Goal: Navigation & Orientation: Find specific page/section

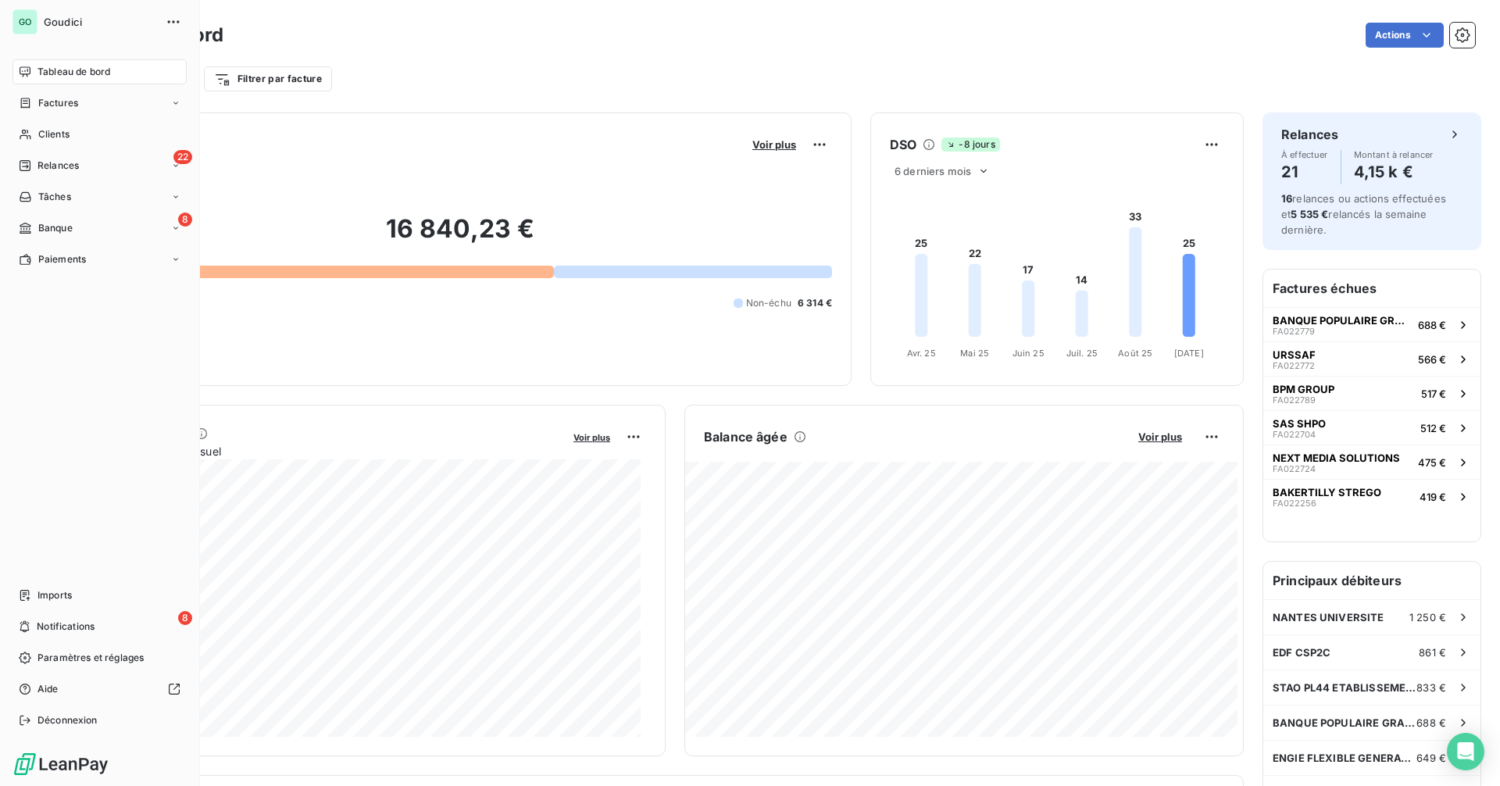
click at [95, 63] on div "Tableau de bord" at bounding box center [99, 71] width 174 height 25
click at [70, 170] on span "Relances" at bounding box center [57, 166] width 41 height 14
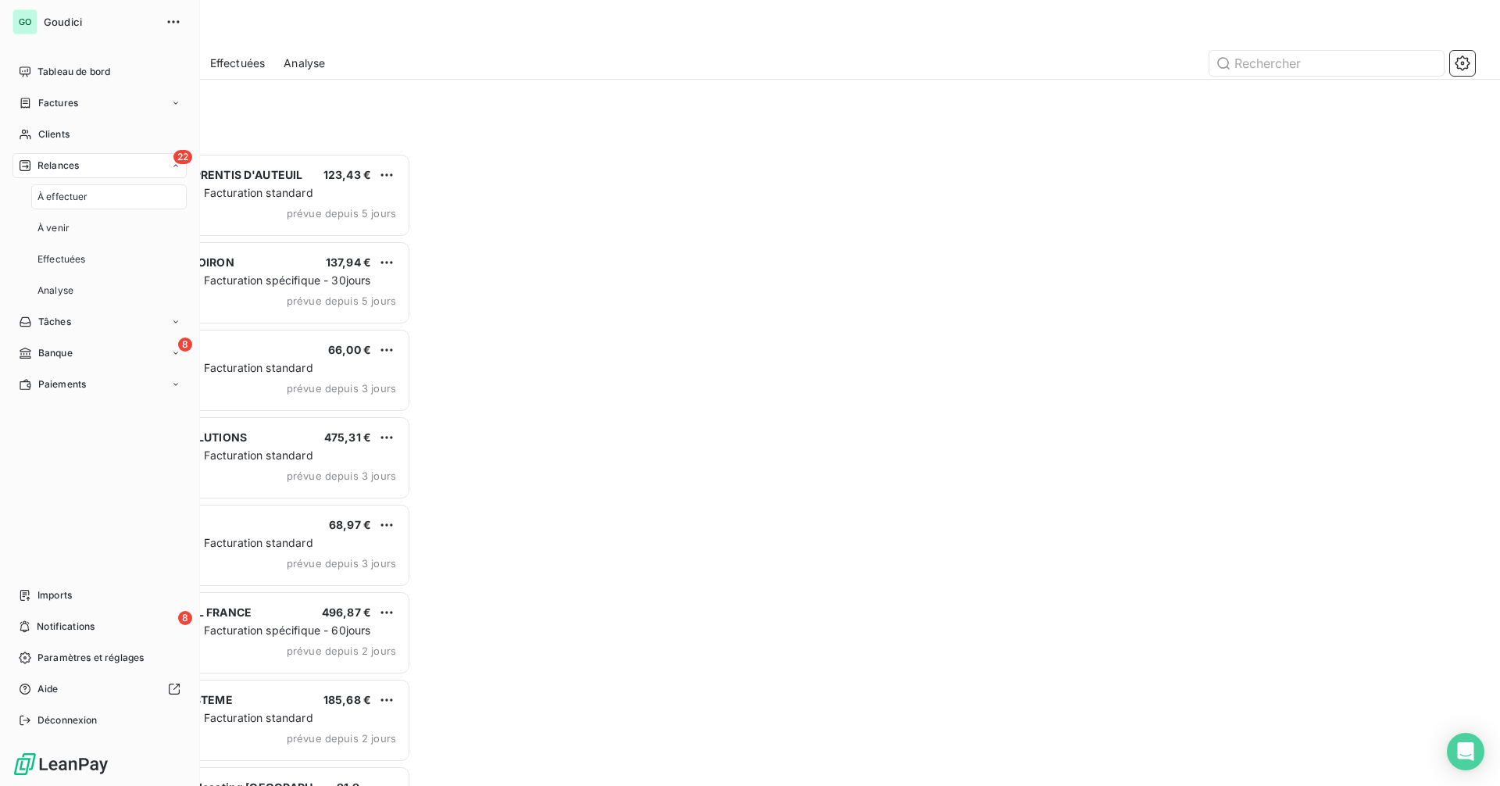
scroll to position [621, 324]
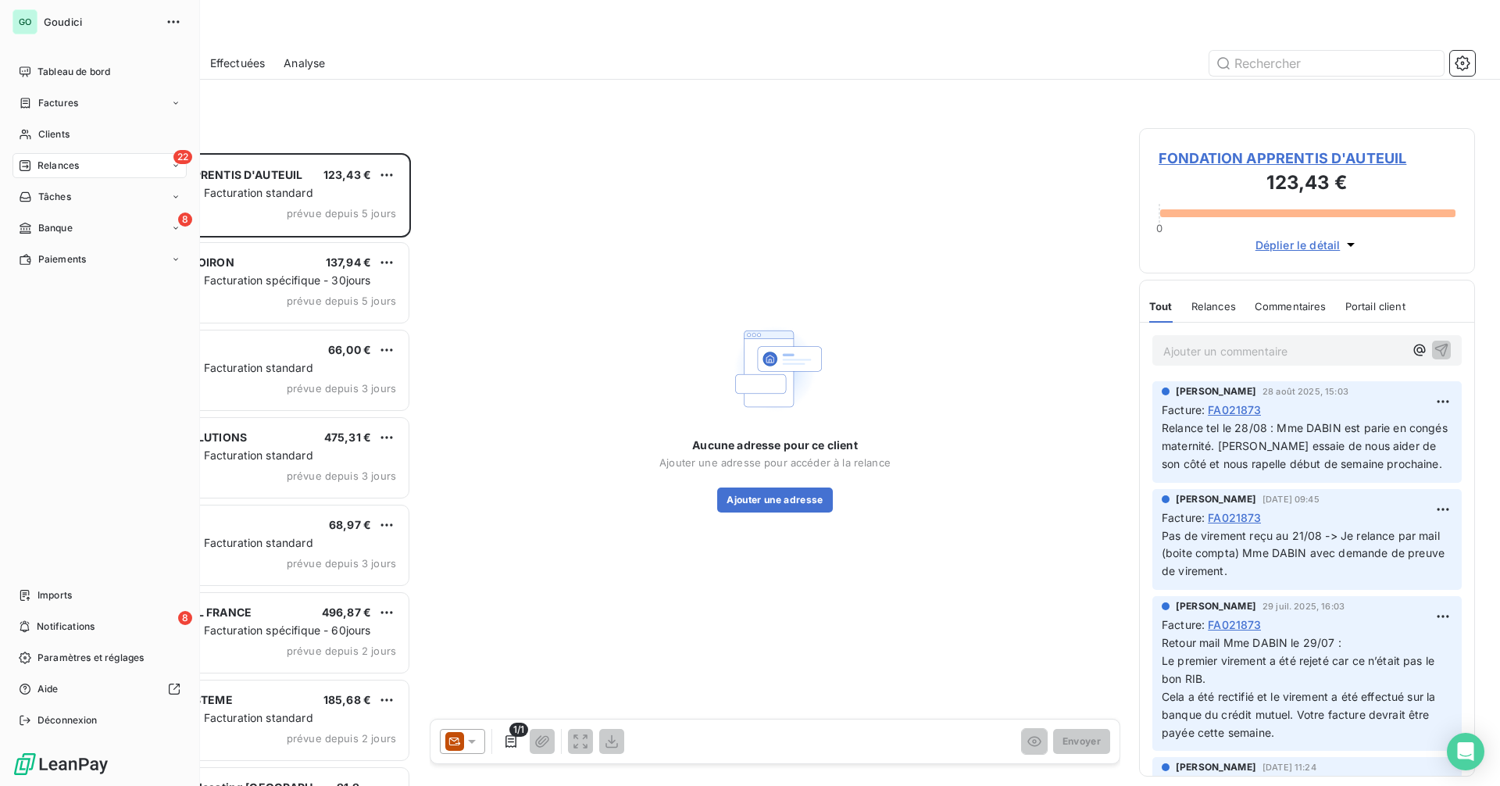
click at [45, 72] on span "Tableau de bord" at bounding box center [73, 72] width 73 height 14
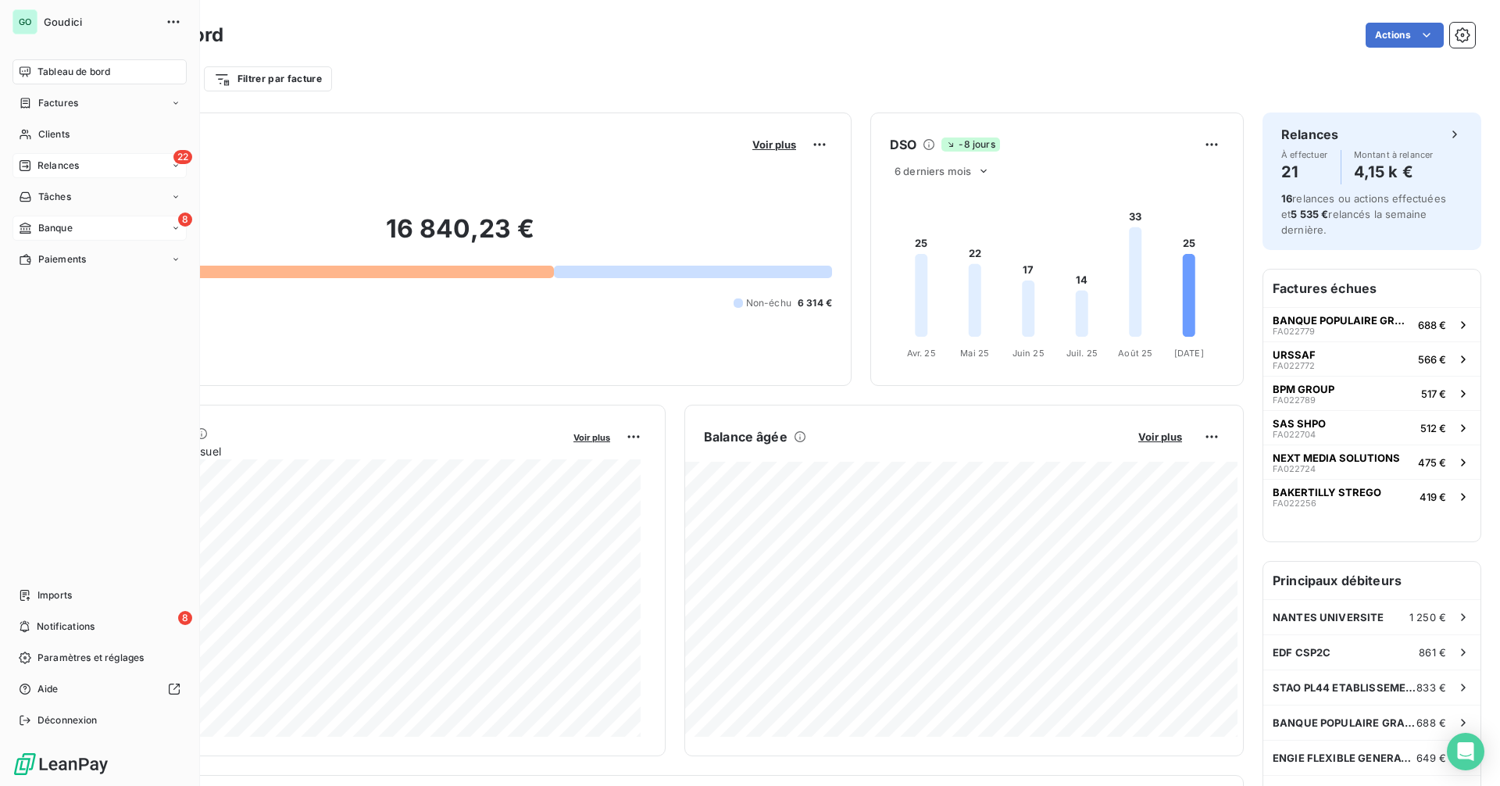
click at [91, 230] on div "8 Banque" at bounding box center [99, 228] width 174 height 25
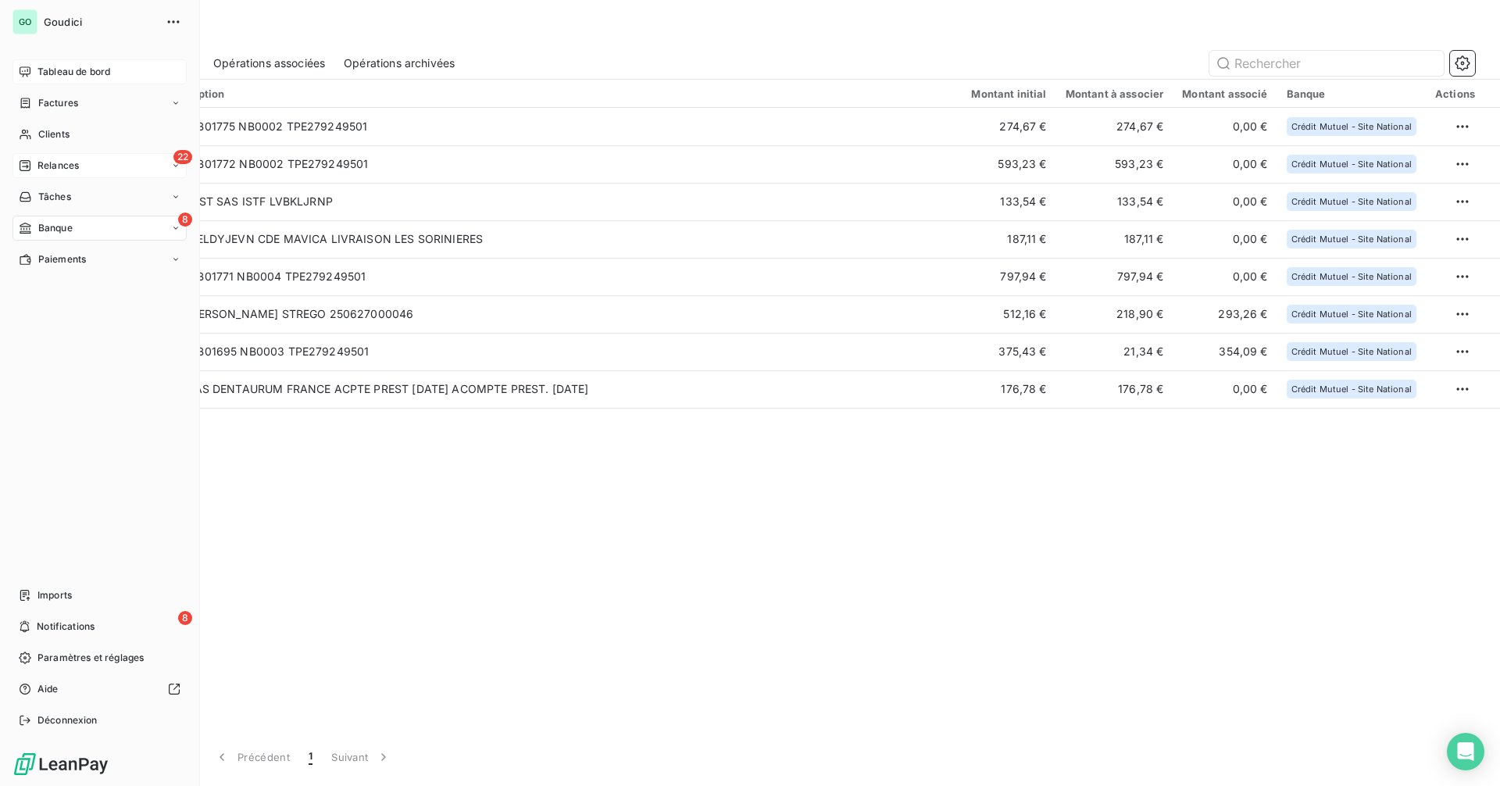
click at [57, 65] on span "Tableau de bord" at bounding box center [73, 72] width 73 height 14
